Goal: Task Accomplishment & Management: Use online tool/utility

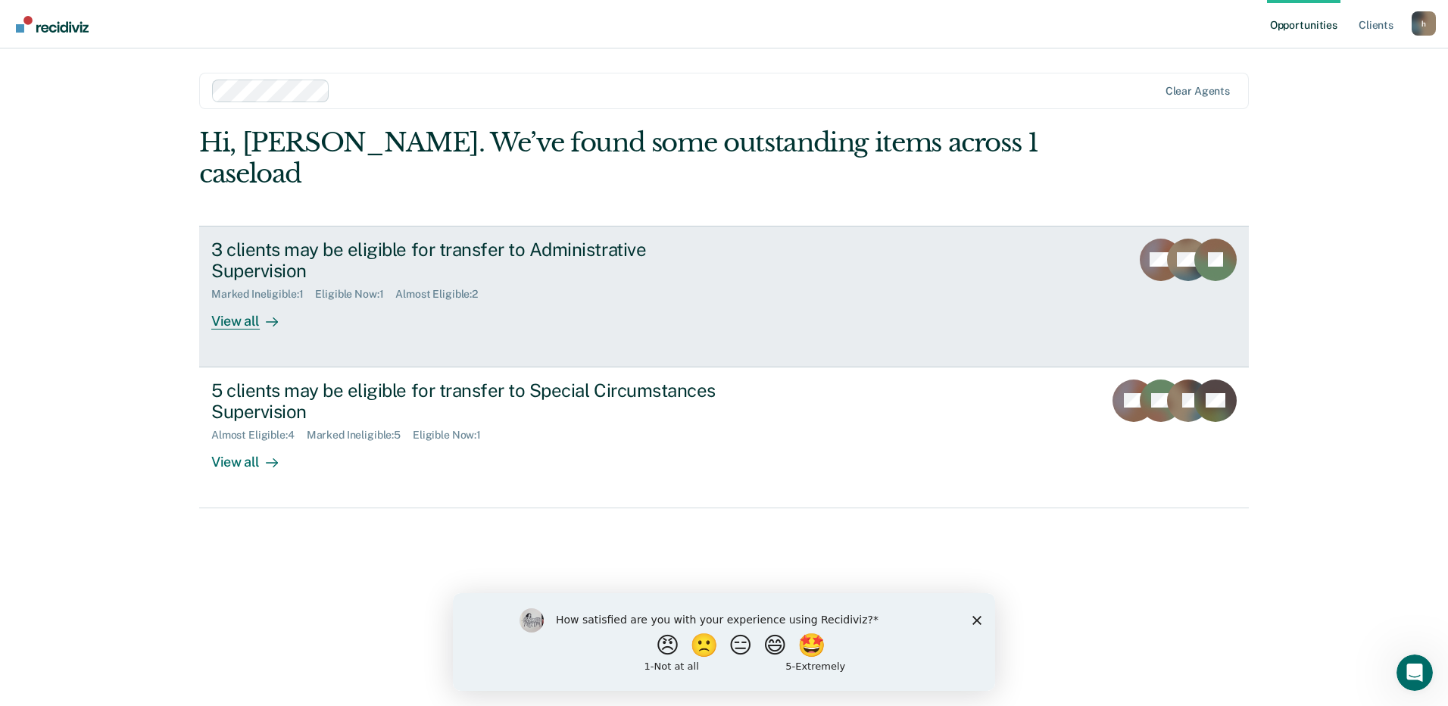
click at [517, 298] on link "3 clients may be eligible for transfer to Administrative Supervision Marked Ine…" at bounding box center [724, 297] width 1050 height 142
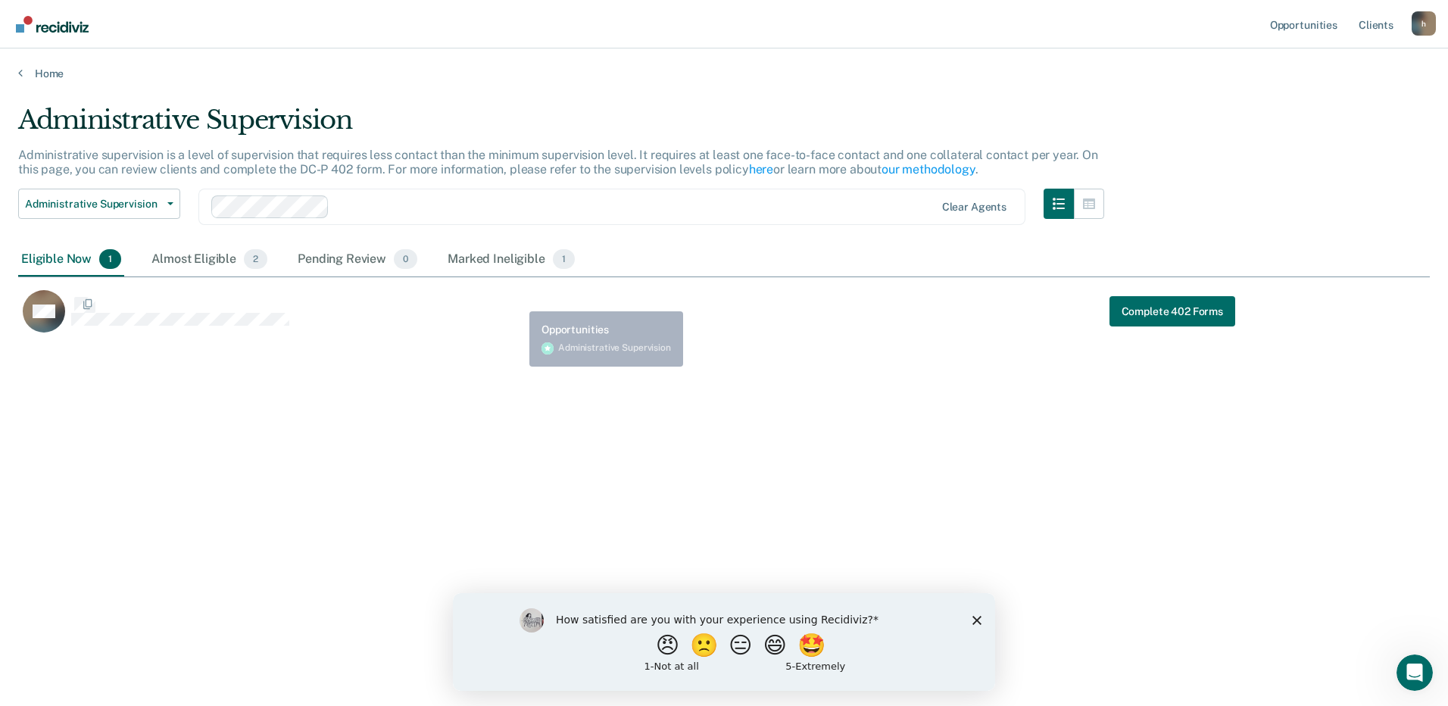
scroll to position [476, 1401]
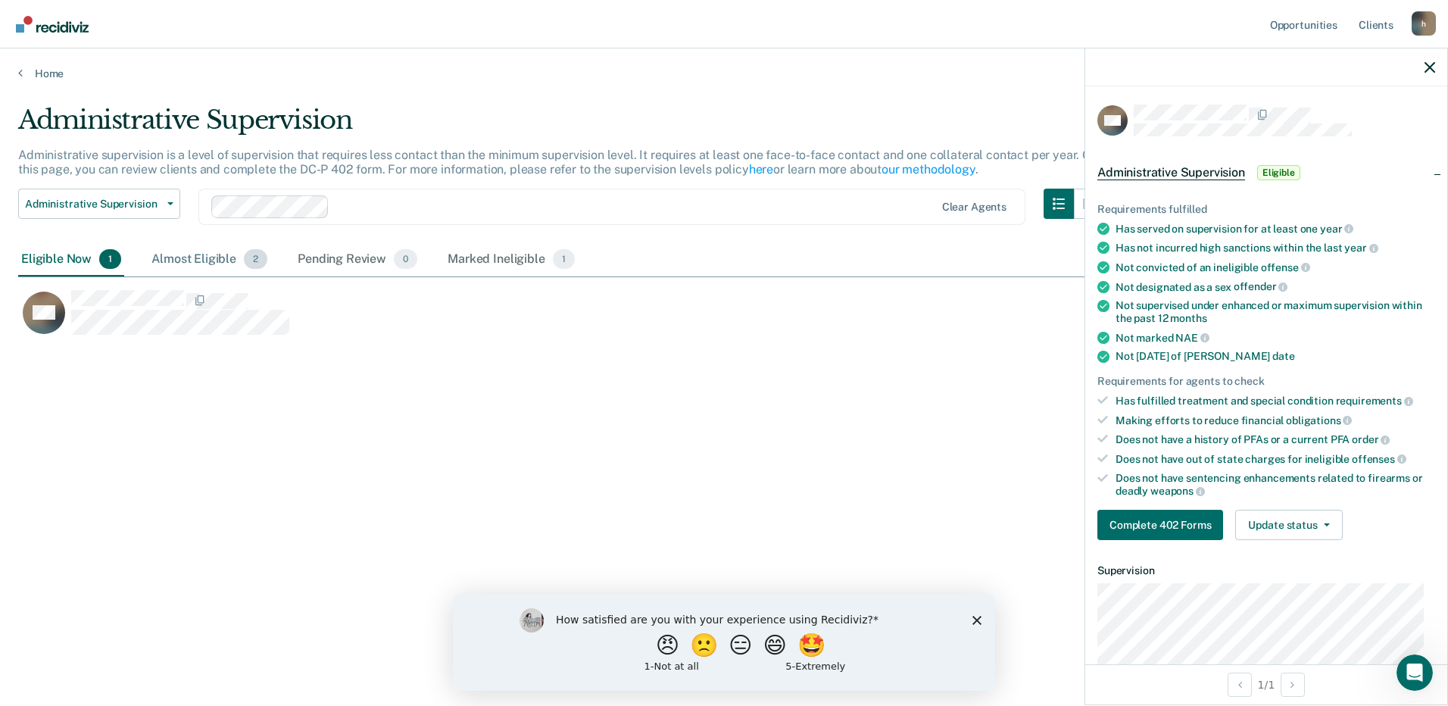
click at [215, 263] on div "Almost Eligible 2" at bounding box center [209, 259] width 122 height 33
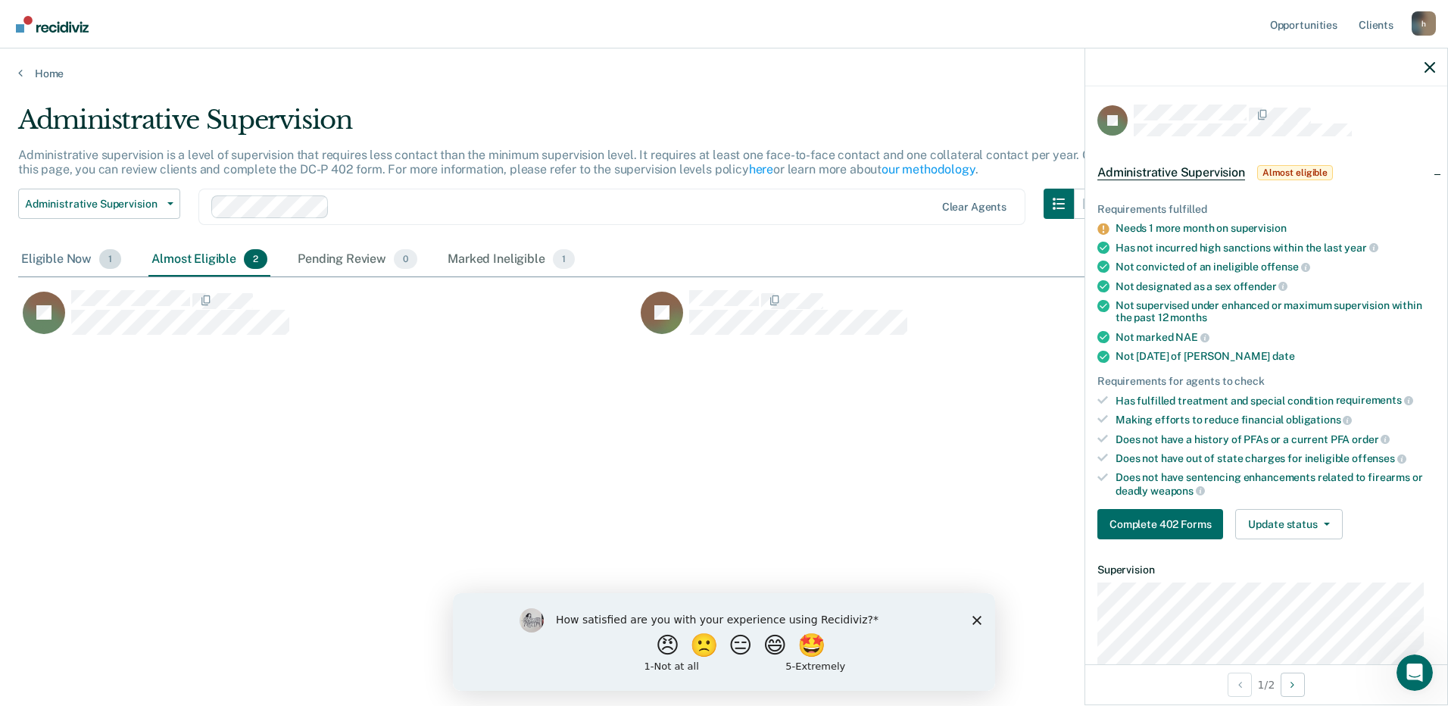
click at [56, 258] on div "Eligible Now 1" at bounding box center [71, 259] width 106 height 33
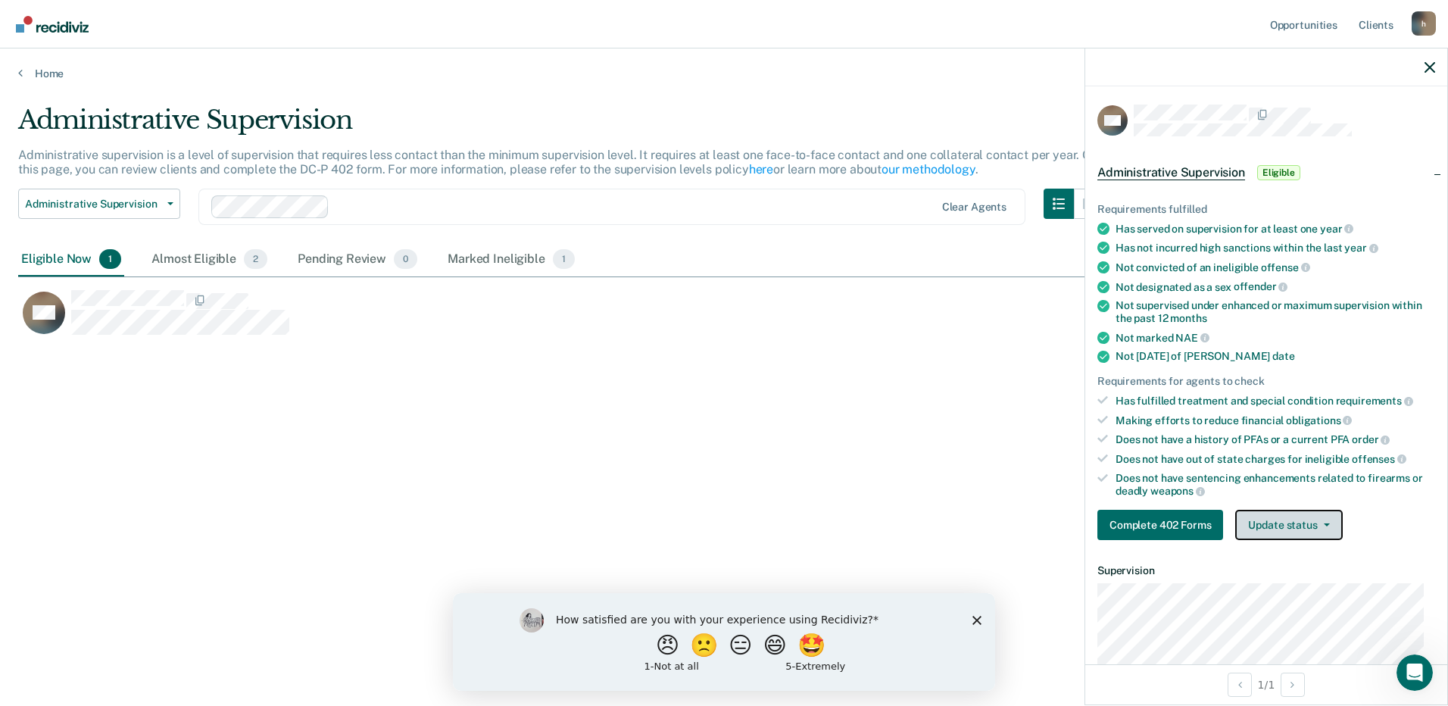
click at [1320, 526] on button "Update status" at bounding box center [1288, 525] width 107 height 30
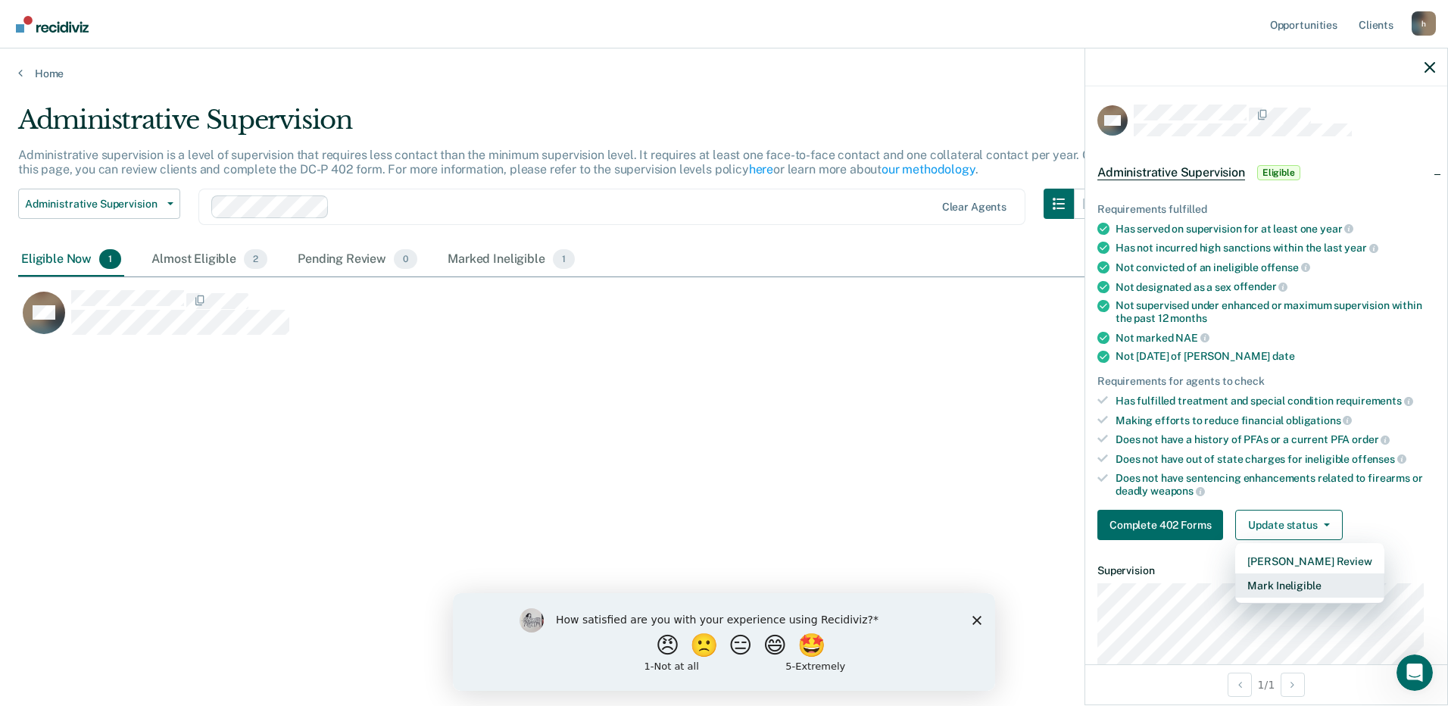
click at [1301, 587] on button "Mark Ineligible" at bounding box center [1309, 585] width 148 height 24
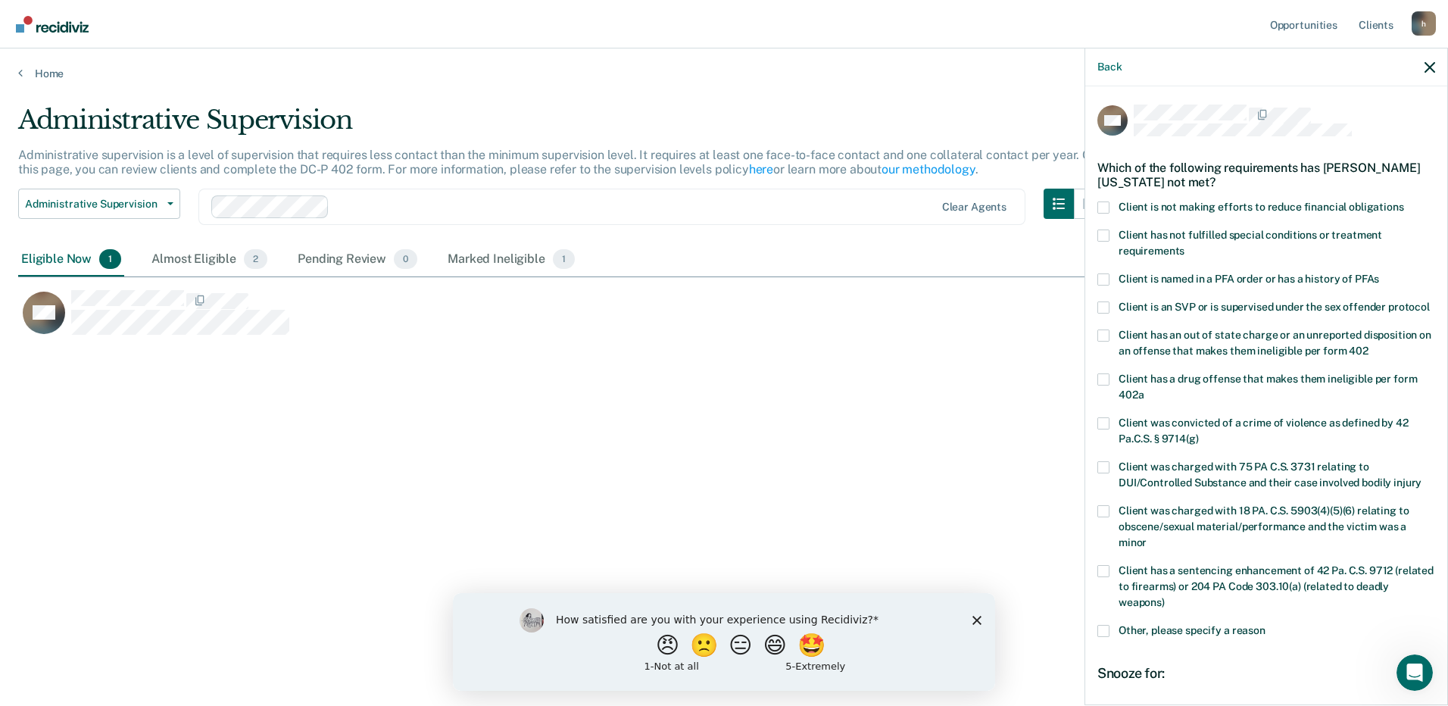
click at [1098, 205] on span at bounding box center [1104, 207] width 12 height 12
click at [1404, 201] on input "Client is not making efforts to reduce financial obligations" at bounding box center [1404, 201] width 0 height 0
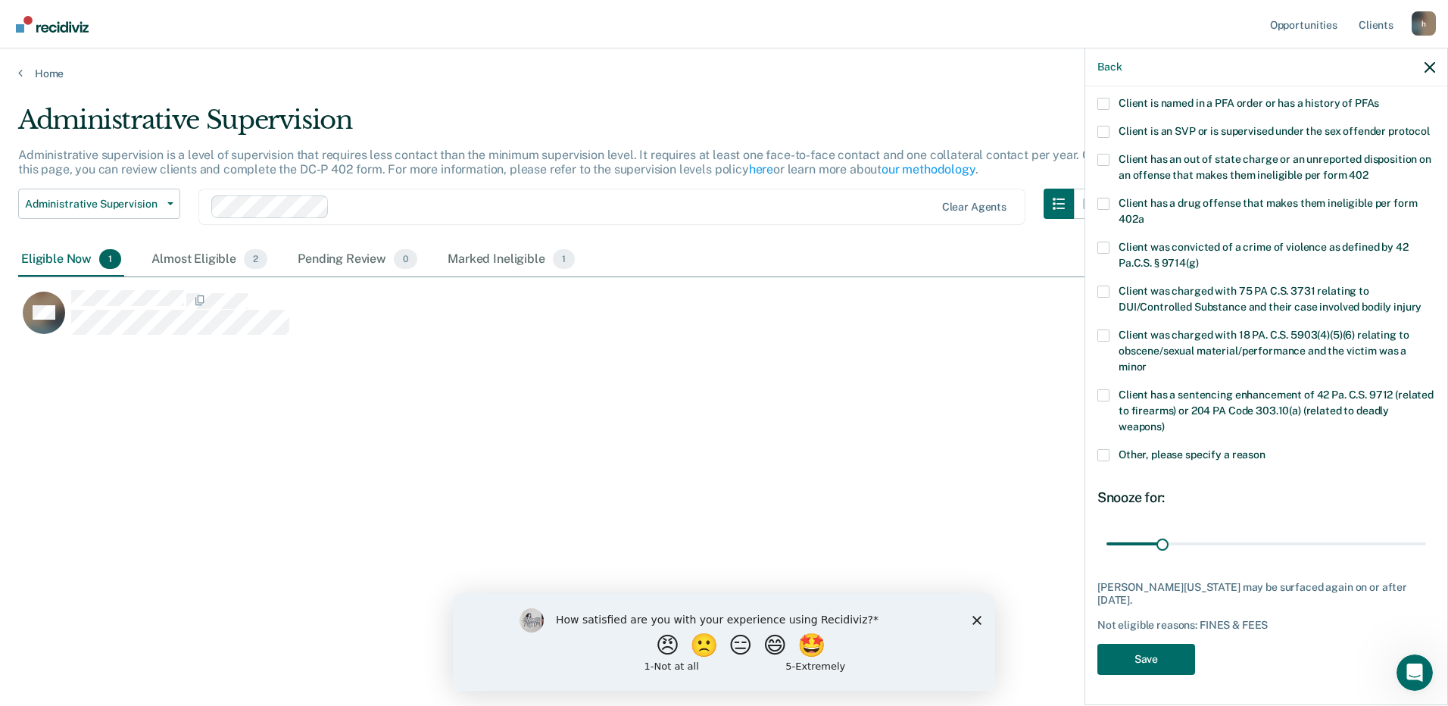
scroll to position [190, 0]
drag, startPoint x: 1163, startPoint y: 664, endPoint x: 1156, endPoint y: 673, distance: 11.4
click at [1162, 665] on button "Save" at bounding box center [1147, 659] width 98 height 31
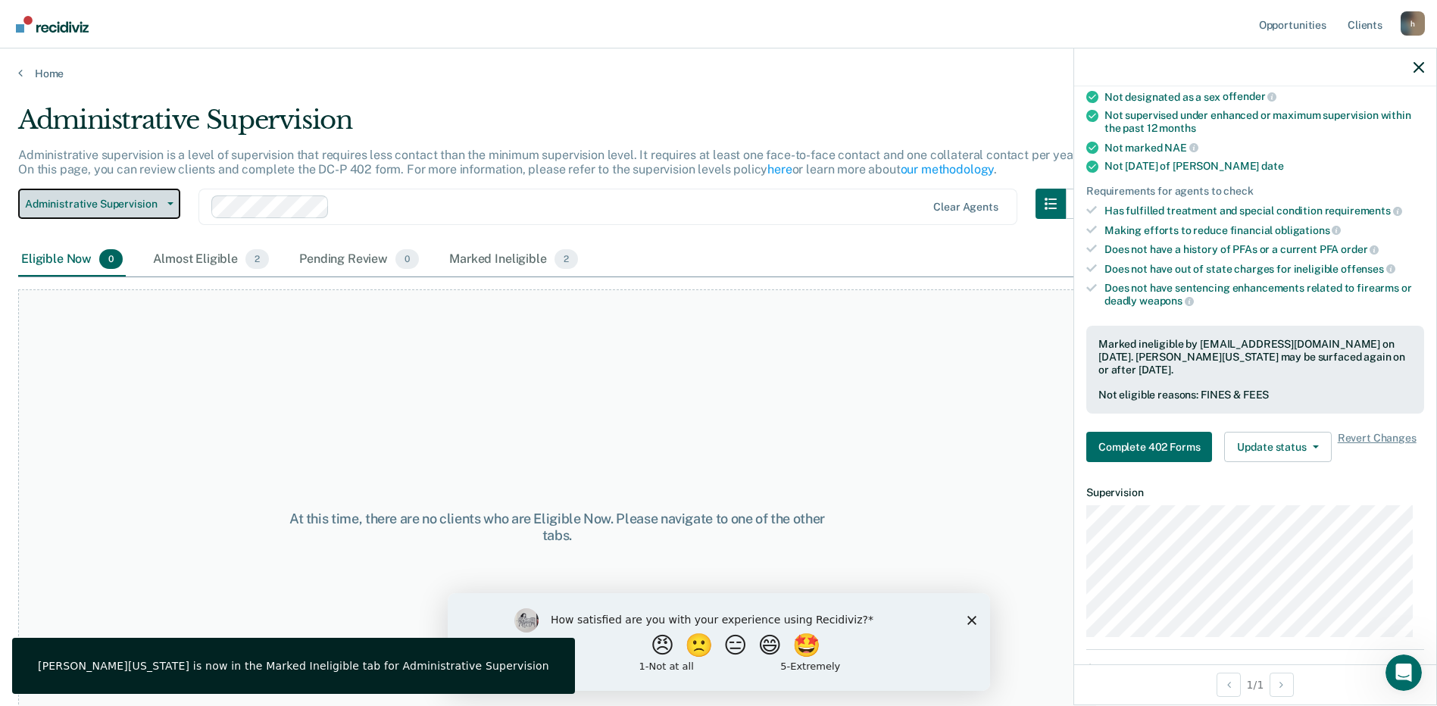
click at [166, 201] on button "Administrative Supervision" at bounding box center [99, 204] width 162 height 30
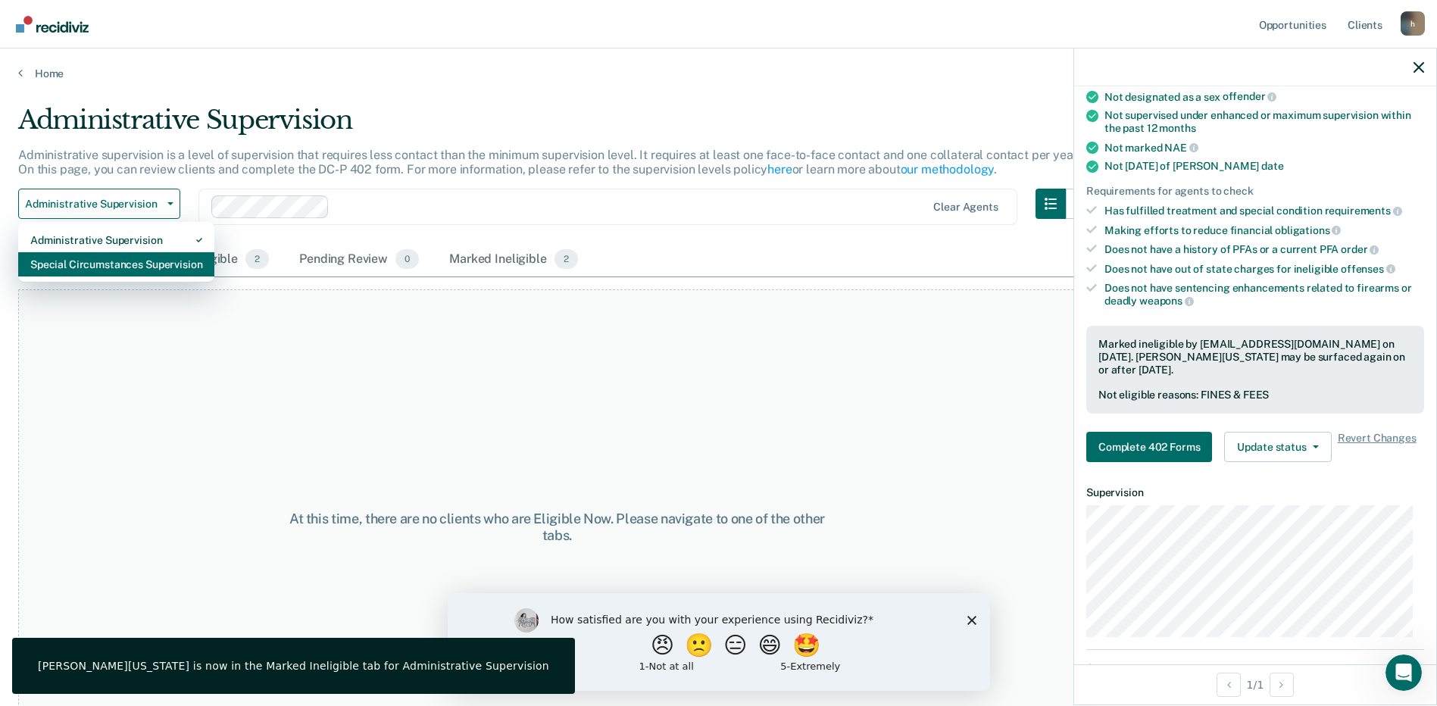
click at [71, 262] on div "Special Circumstances Supervision" at bounding box center [116, 264] width 172 height 24
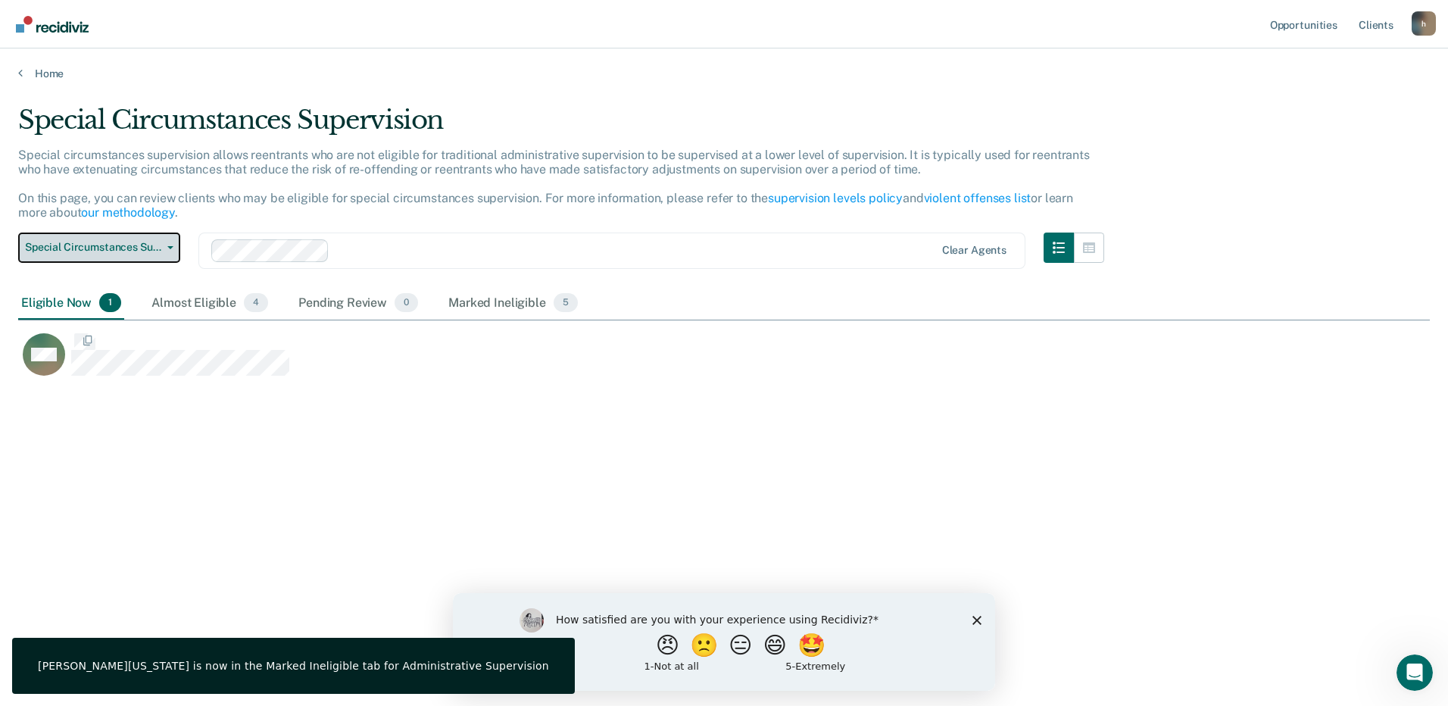
scroll to position [476, 1401]
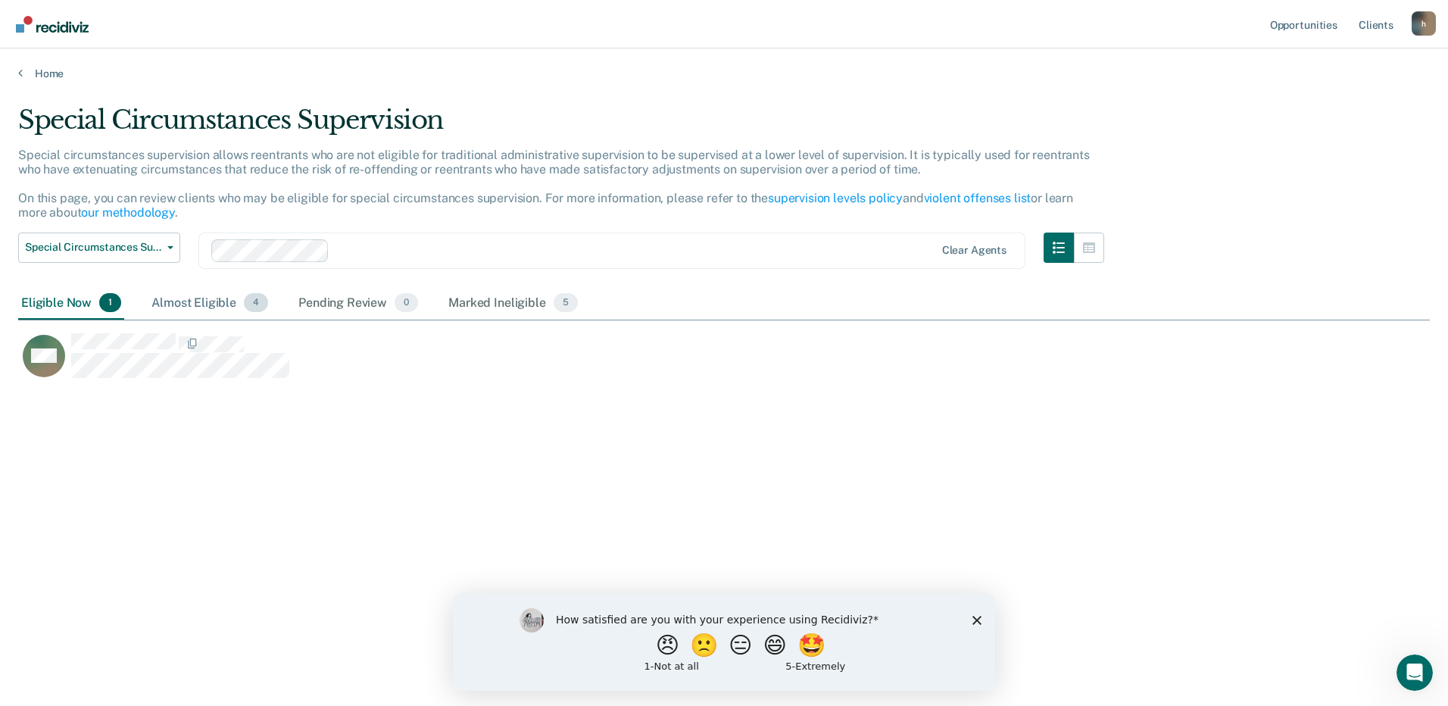
click at [205, 304] on div "Almost Eligible 4" at bounding box center [209, 303] width 123 height 33
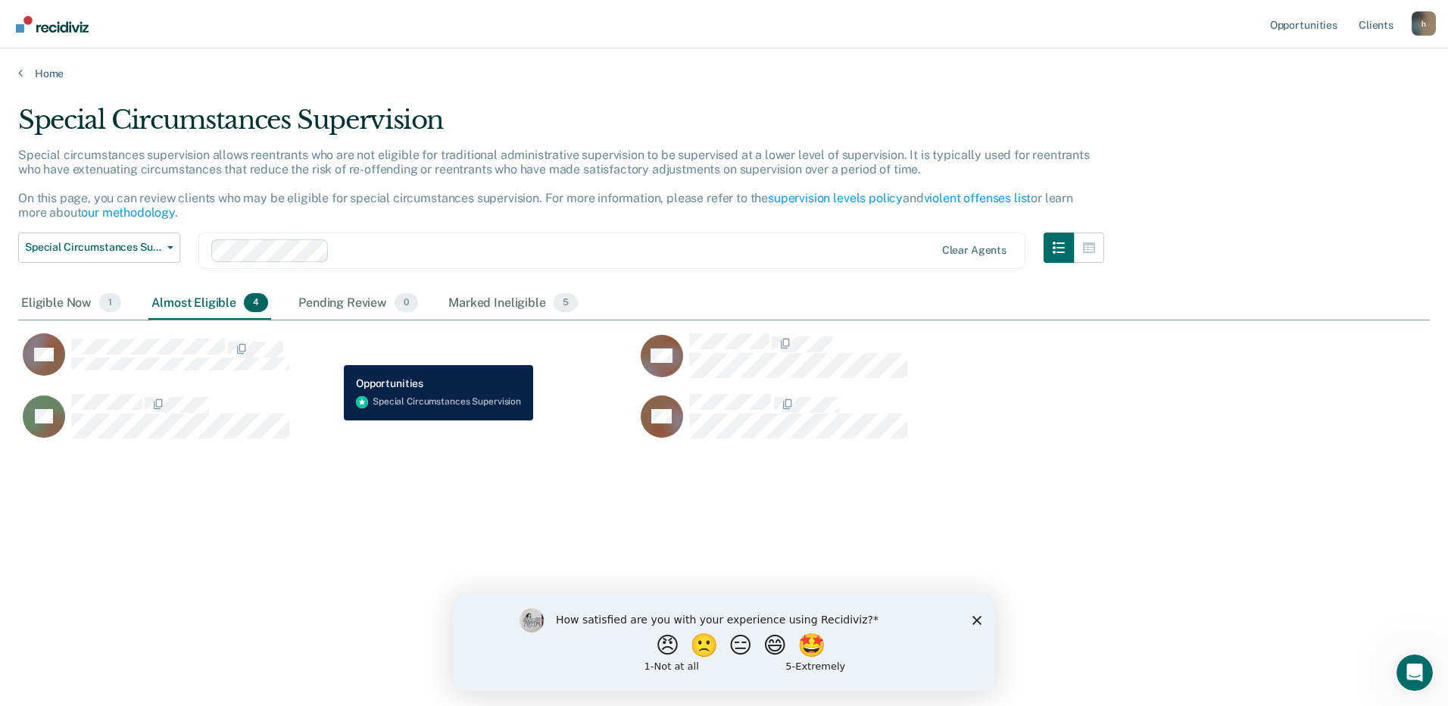
click at [333, 354] on div "AP" at bounding box center [318, 355] width 600 height 44
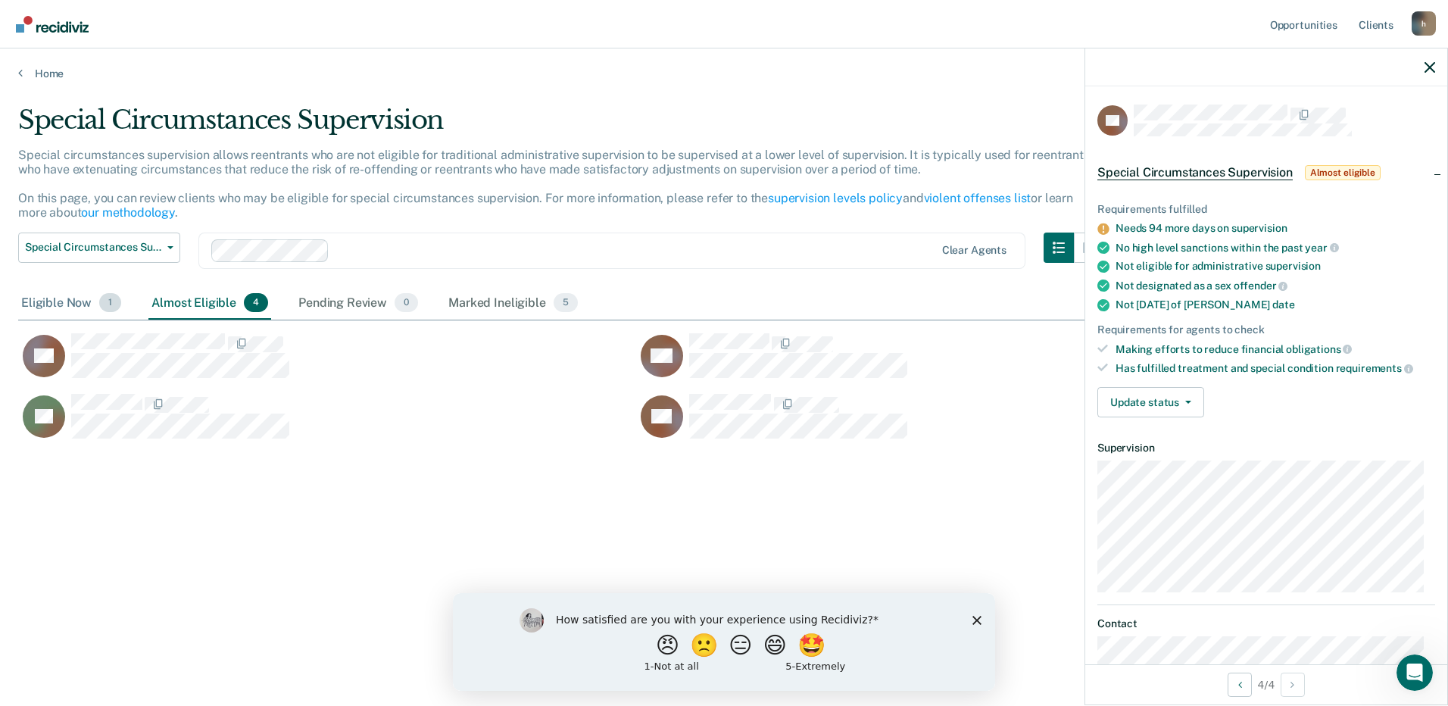
click at [53, 299] on div "Eligible Now 1" at bounding box center [71, 303] width 106 height 33
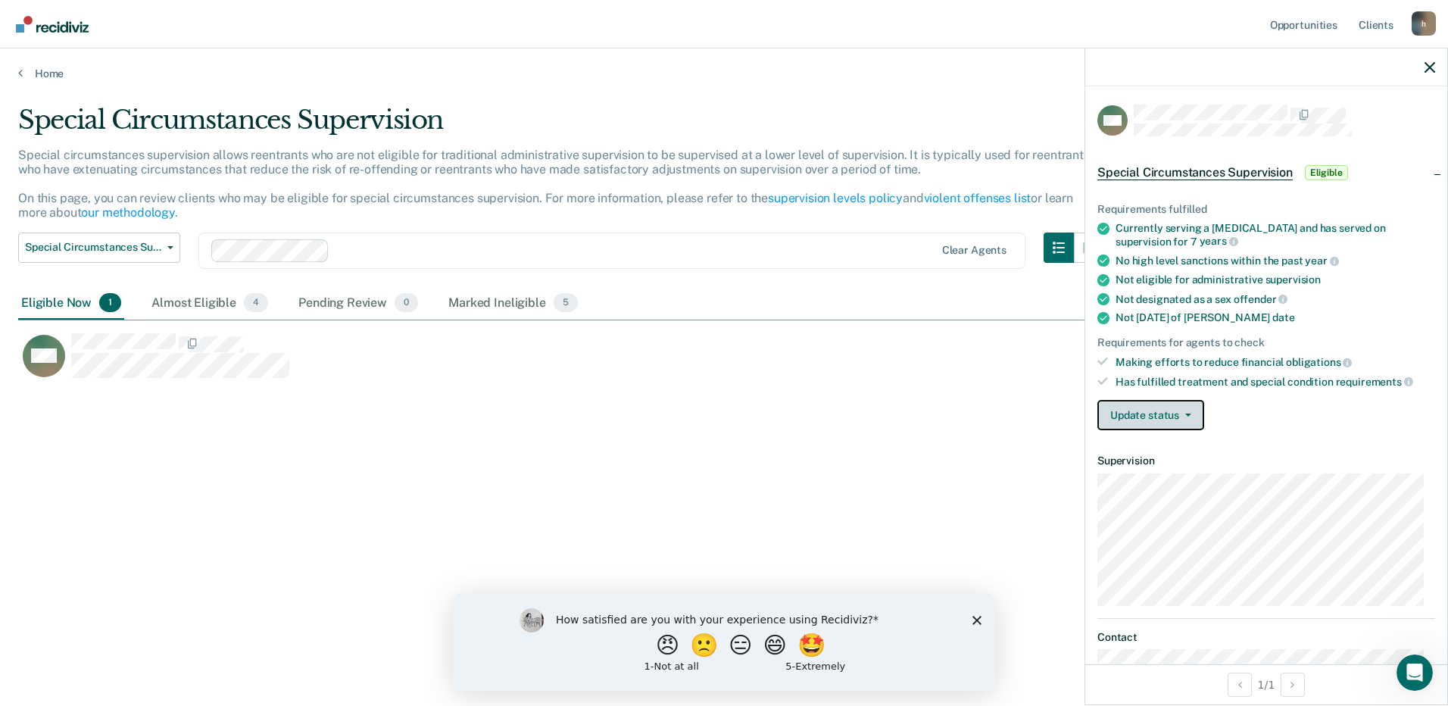
click at [1178, 411] on button "Update status" at bounding box center [1151, 415] width 107 height 30
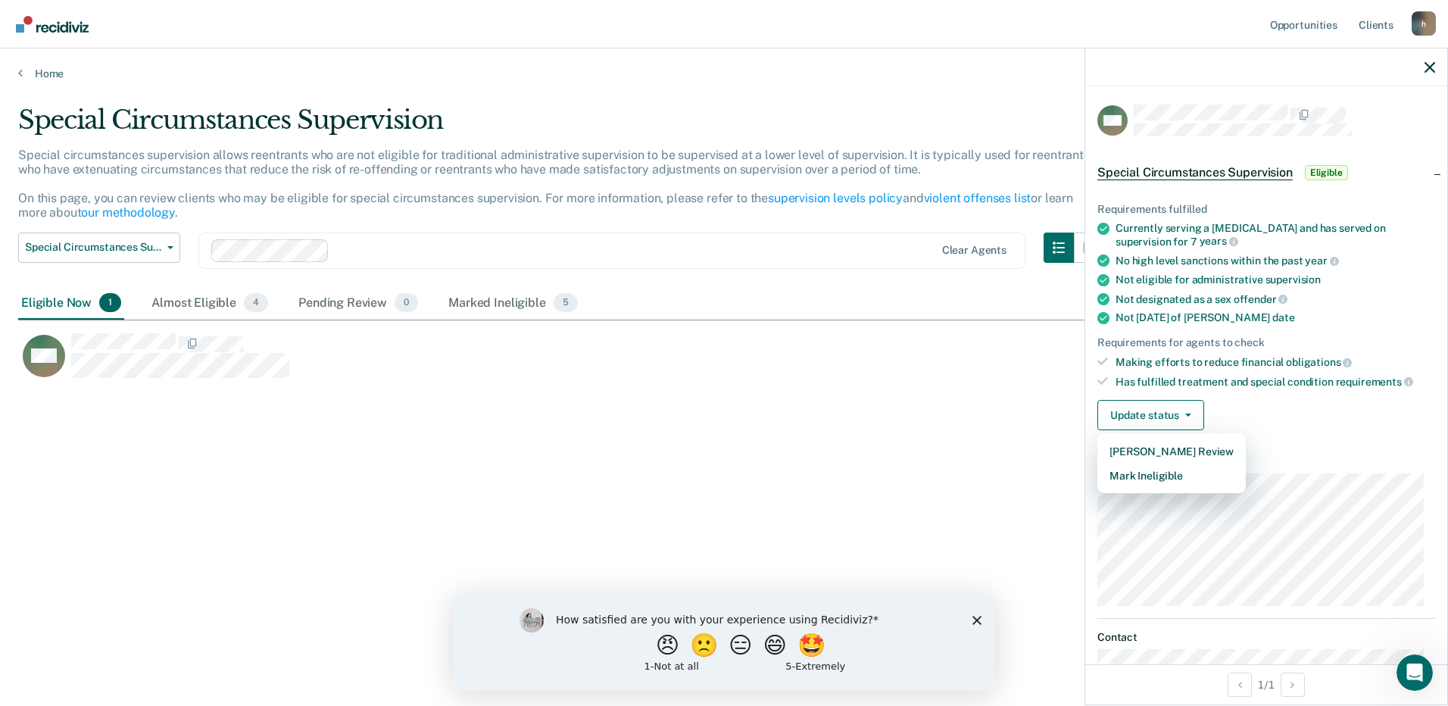
click at [1323, 414] on div "Update status [PERSON_NAME] Review Mark Ineligible" at bounding box center [1267, 415] width 338 height 30
click at [1325, 170] on span "Eligible" at bounding box center [1326, 172] width 43 height 15
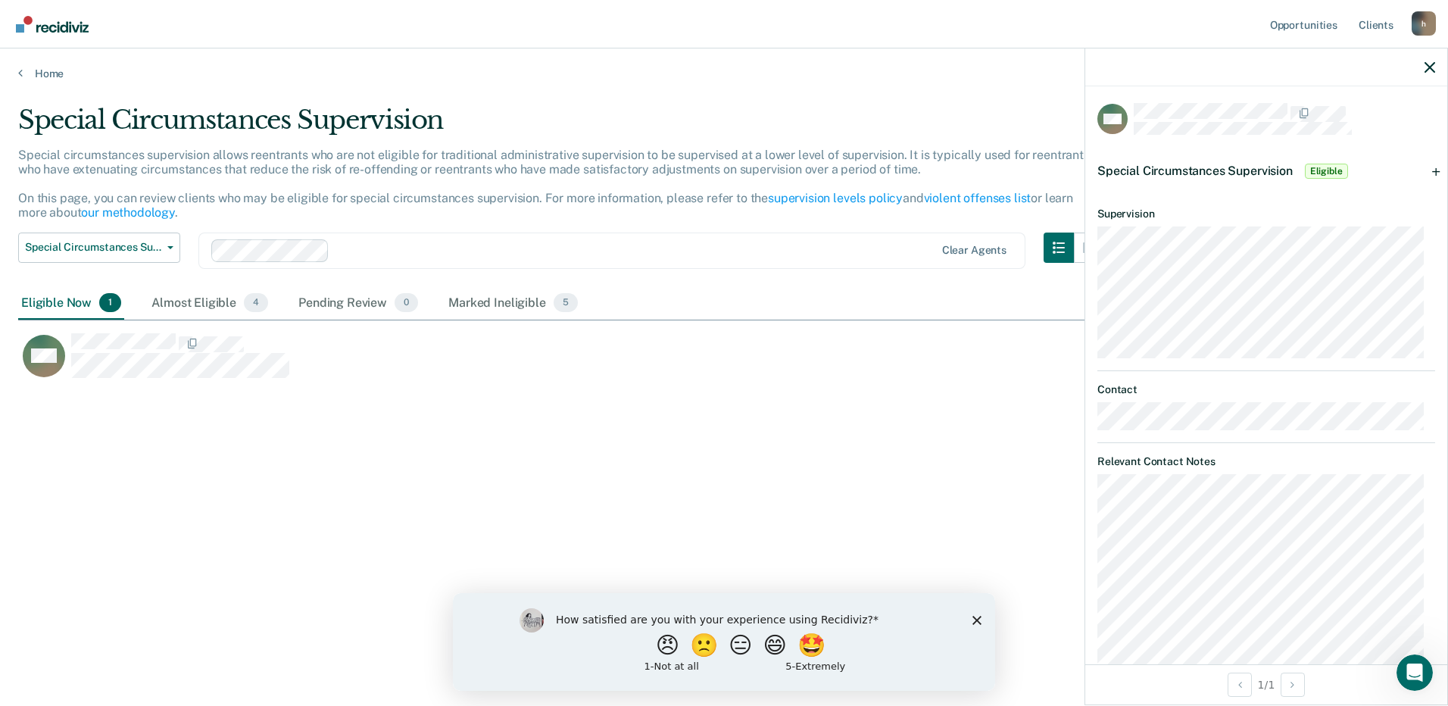
scroll to position [0, 0]
click at [976, 617] on icon "Close survey" at bounding box center [977, 619] width 9 height 9
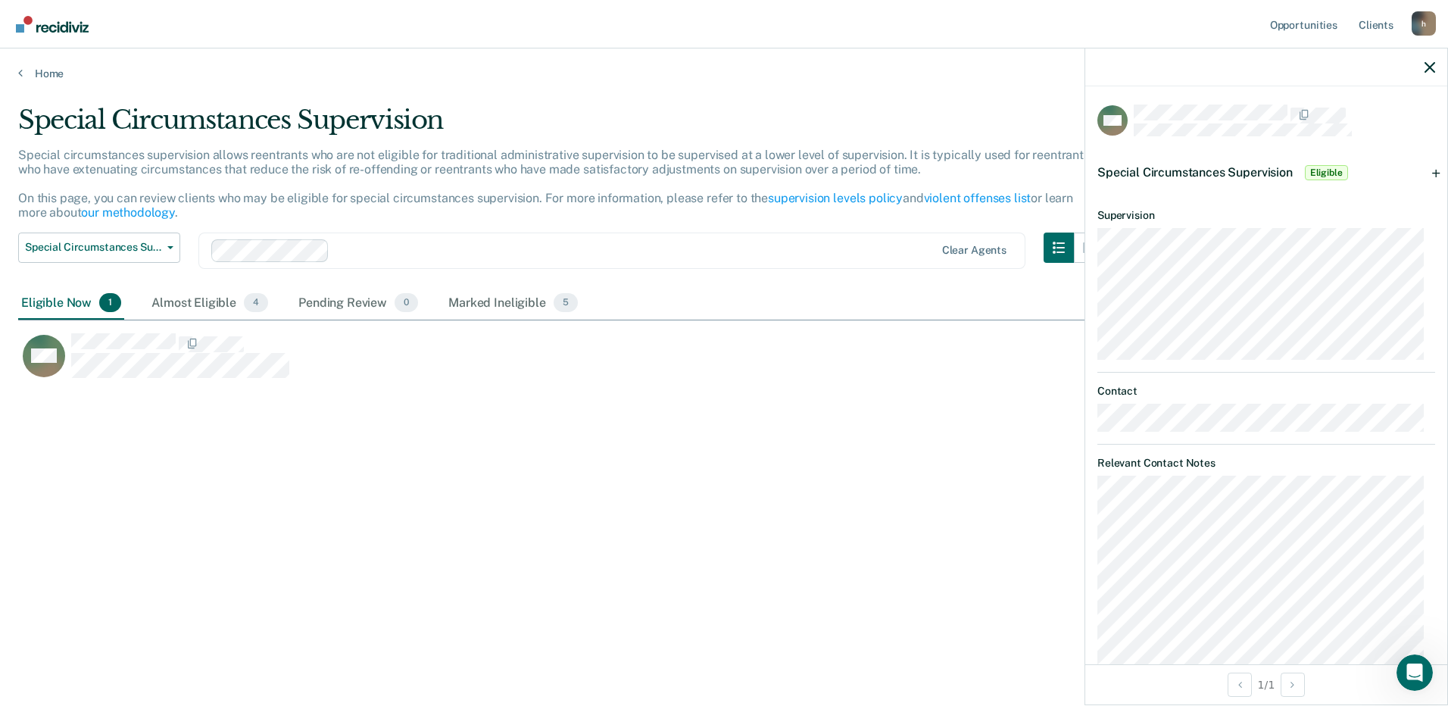
click at [1427, 173] on div "Special Circumstances Supervision Eligible" at bounding box center [1266, 172] width 362 height 48
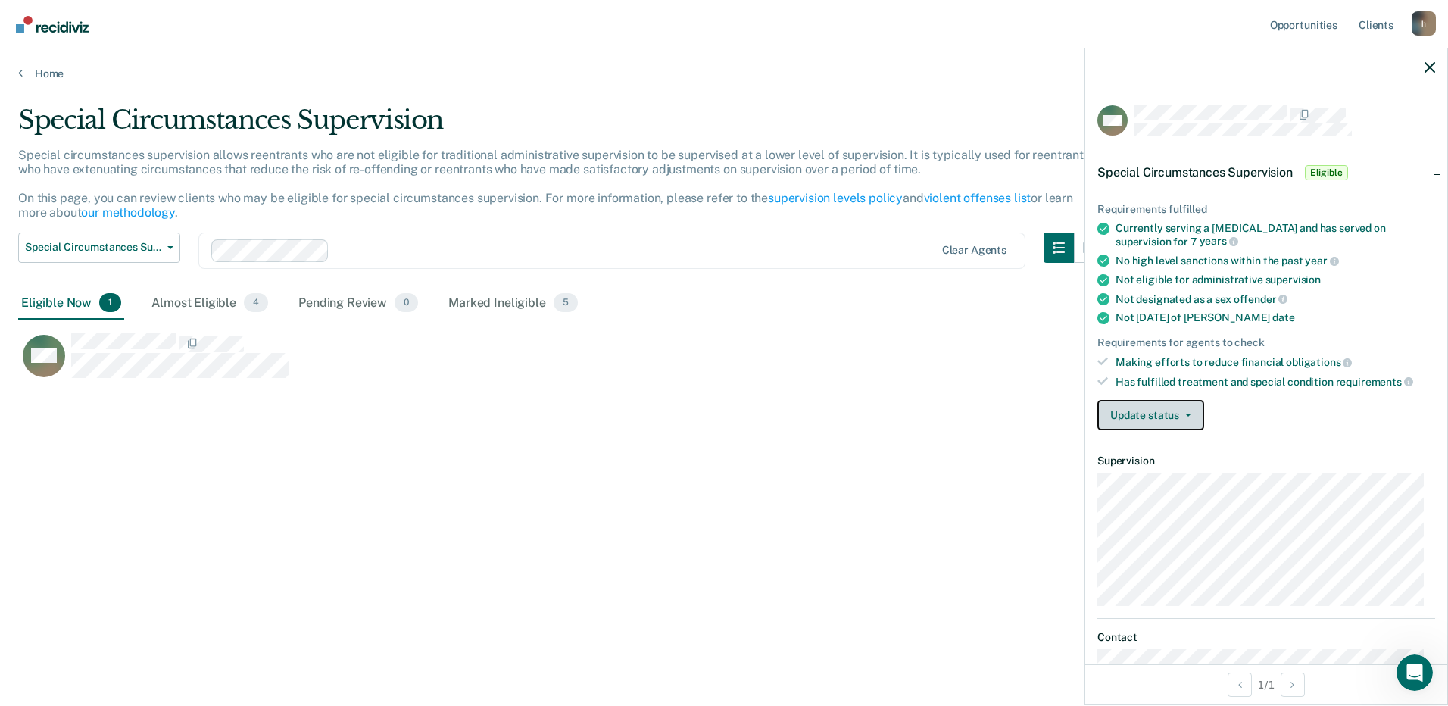
click at [1194, 410] on button "Update status" at bounding box center [1151, 415] width 107 height 30
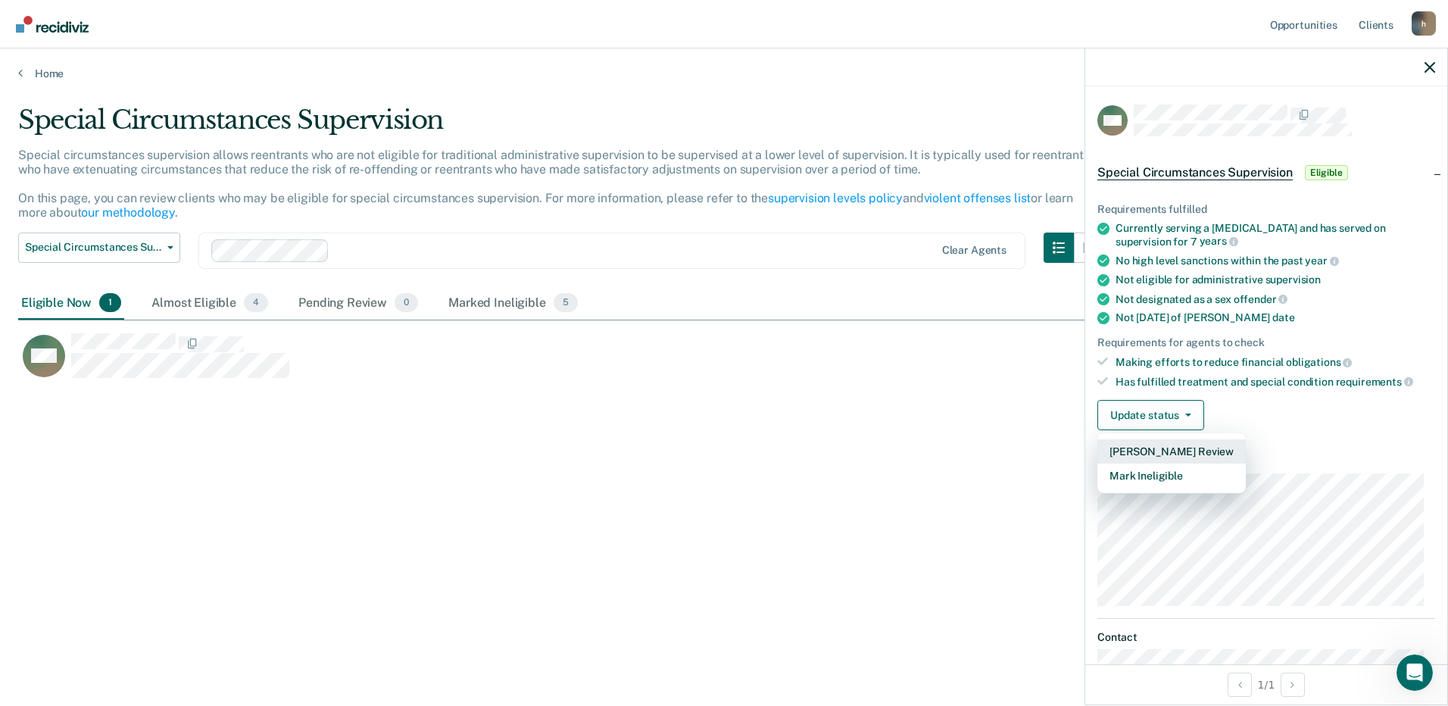
click at [1157, 448] on button "[PERSON_NAME] Review" at bounding box center [1172, 451] width 148 height 24
